Goal: Transaction & Acquisition: Purchase product/service

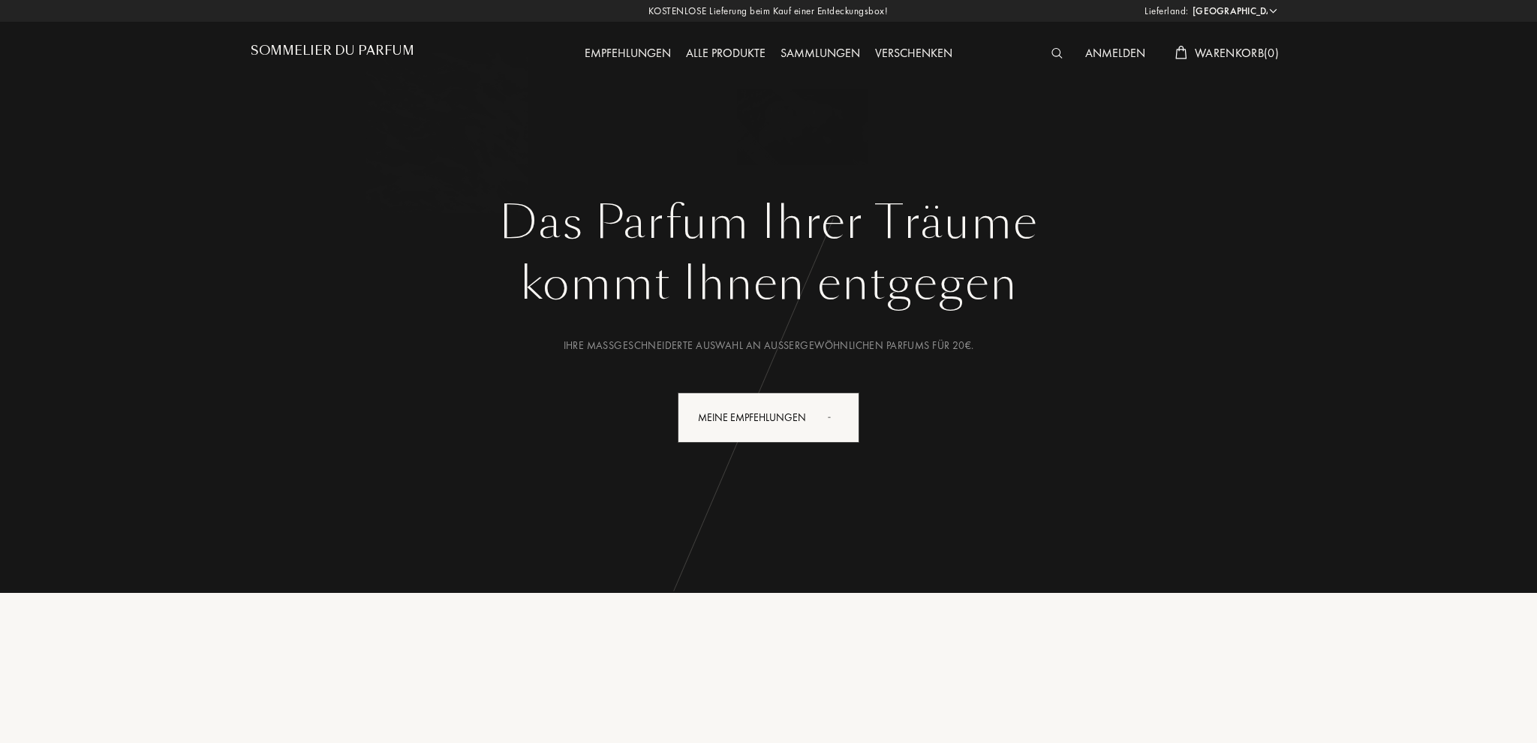
select select "DE"
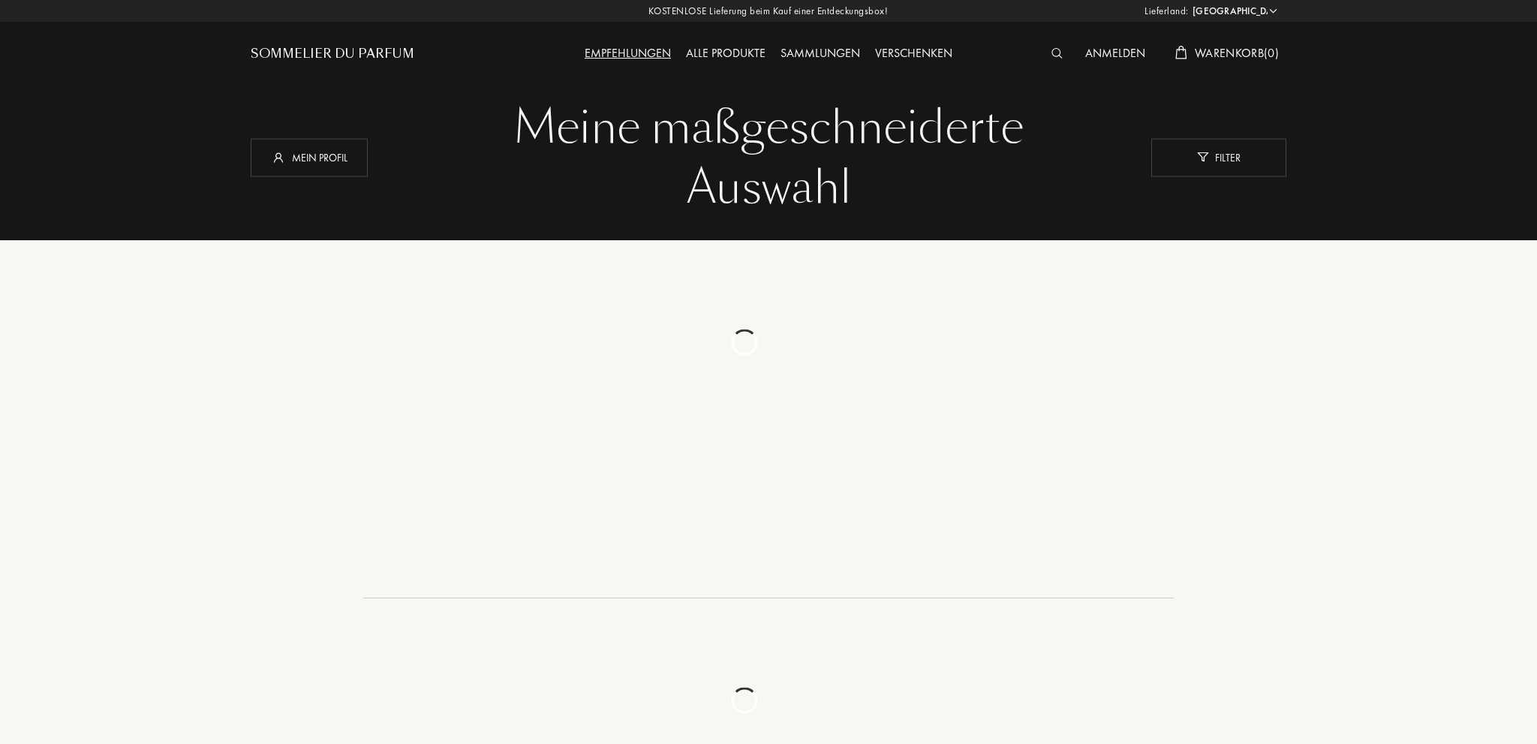
select select "DE"
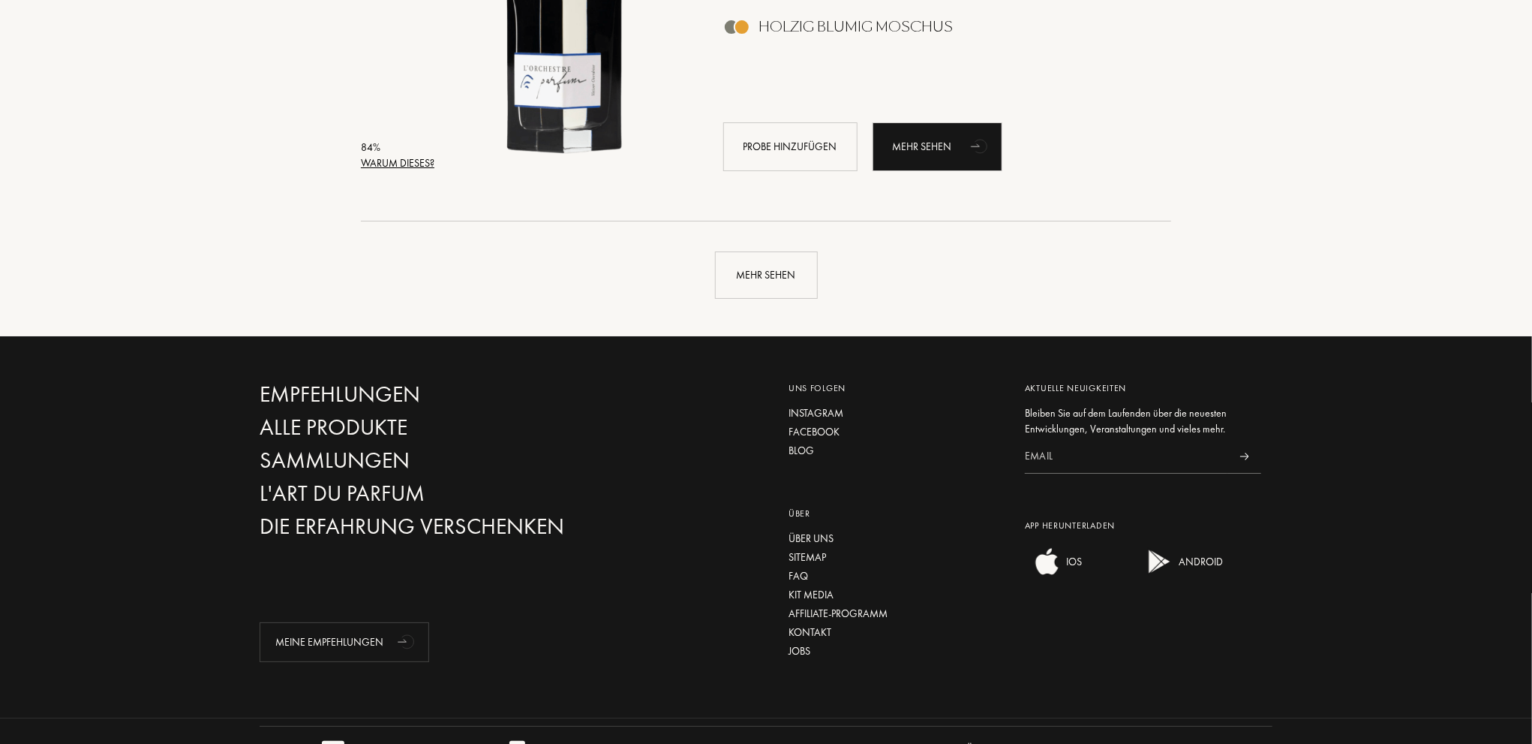
scroll to position [3655, 0]
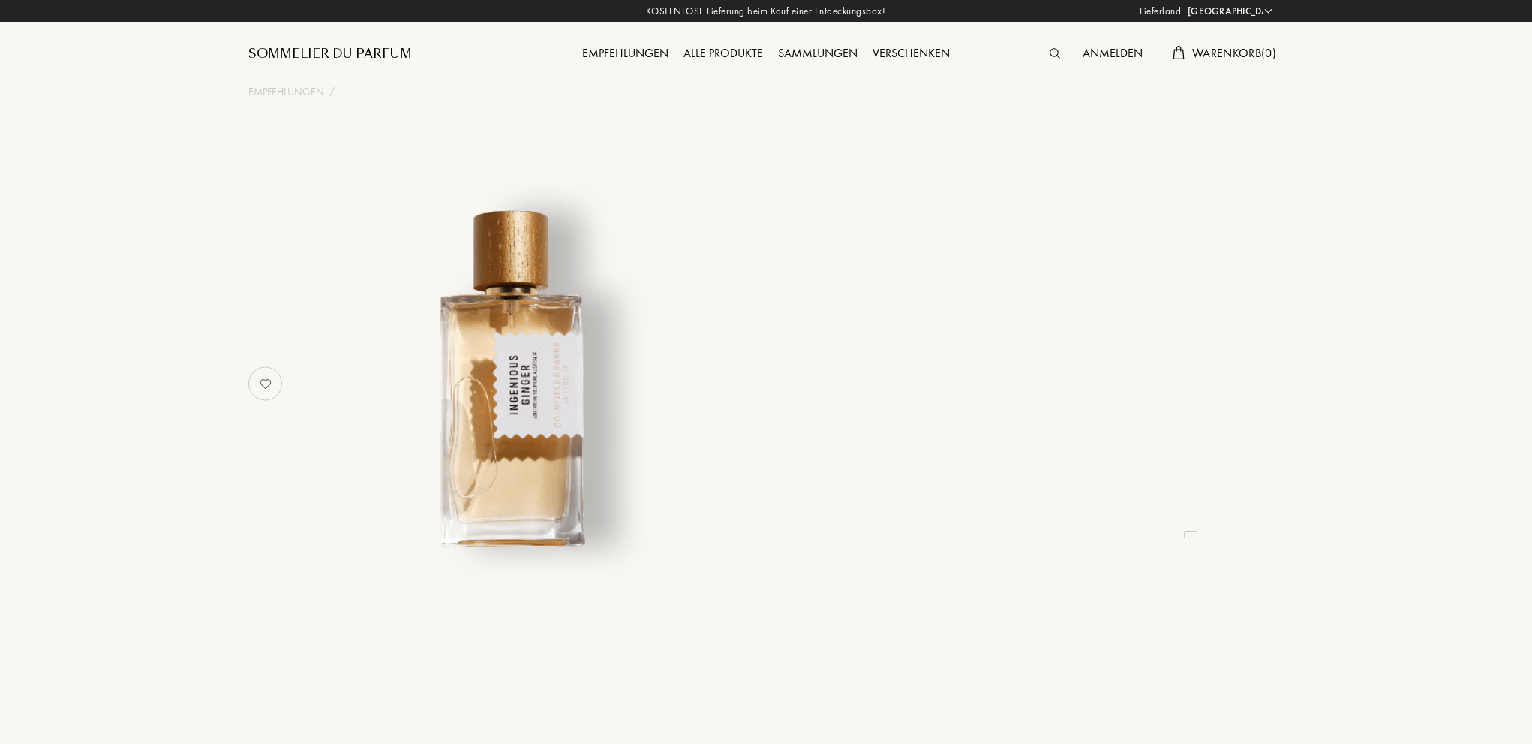
select select "DE"
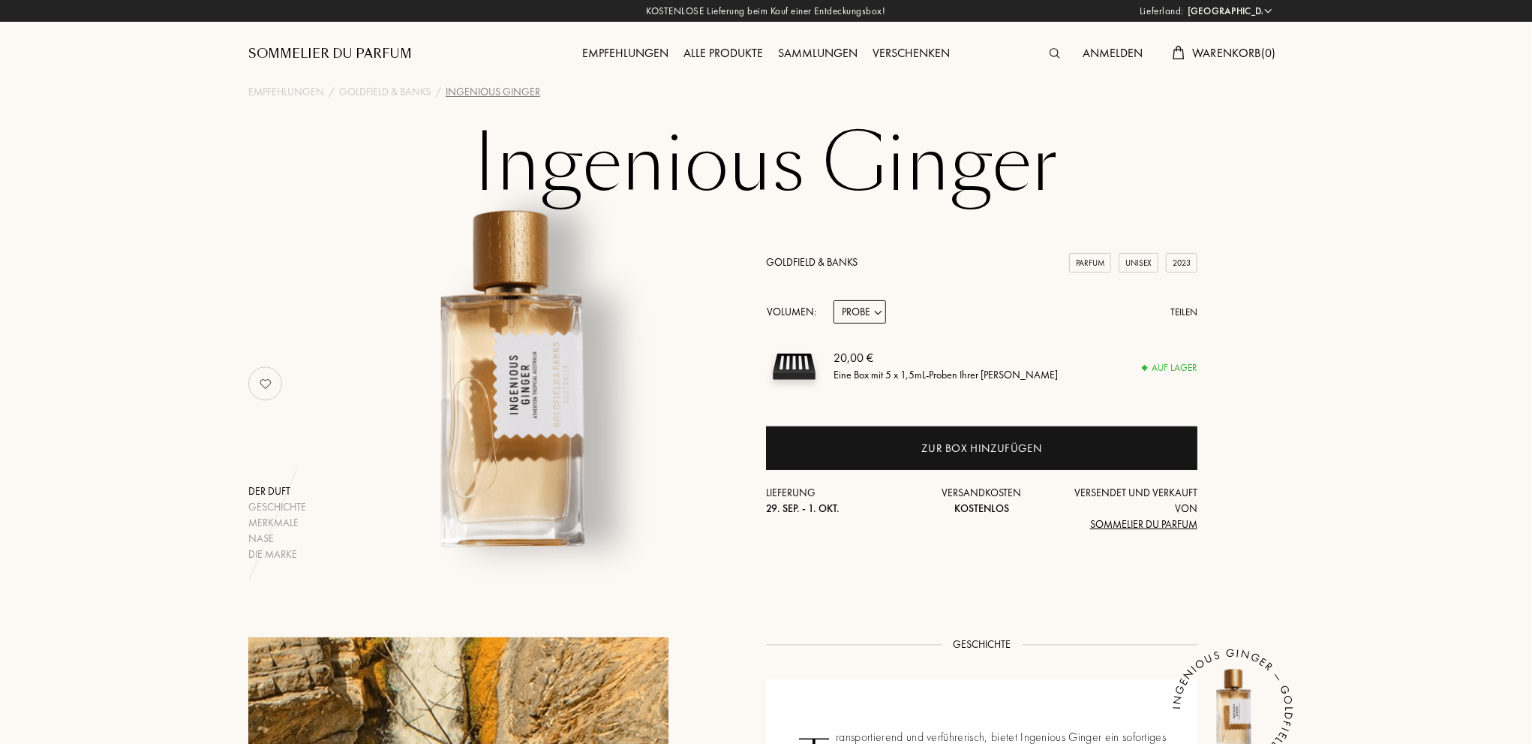
click at [870, 304] on select "Probe 10mL 50mL 100mL" at bounding box center [860, 311] width 53 height 23
select select "3"
click at [834, 300] on select "Probe 10mL 50mL 100mL" at bounding box center [860, 311] width 53 height 23
select select "3"
click at [872, 308] on select "Probe 10mL 50mL 100mL" at bounding box center [860, 311] width 53 height 23
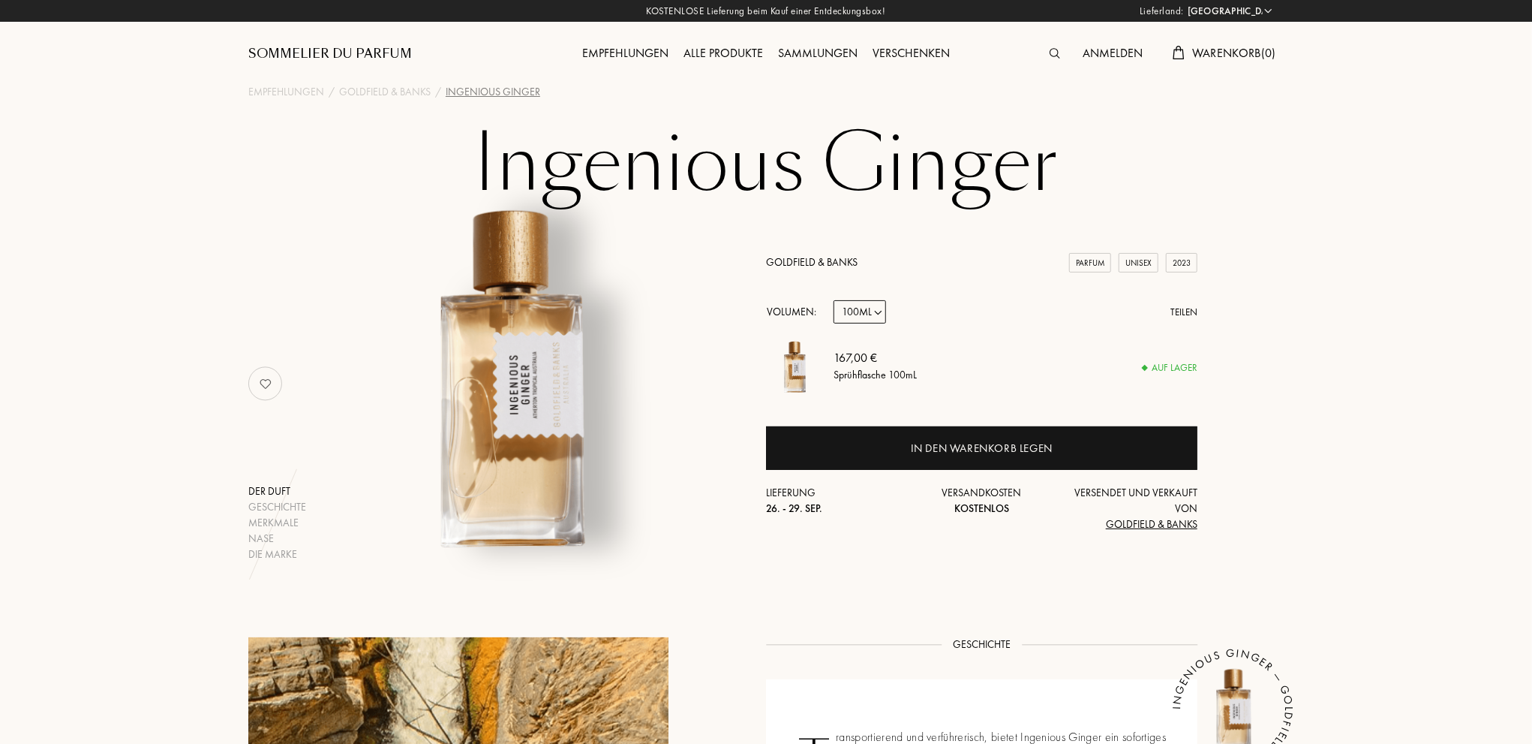
select select "0"
click at [834, 300] on select "Probe 10mL 50mL 100mL" at bounding box center [860, 311] width 53 height 23
select select "0"
